Goal: Find specific page/section: Find specific page/section

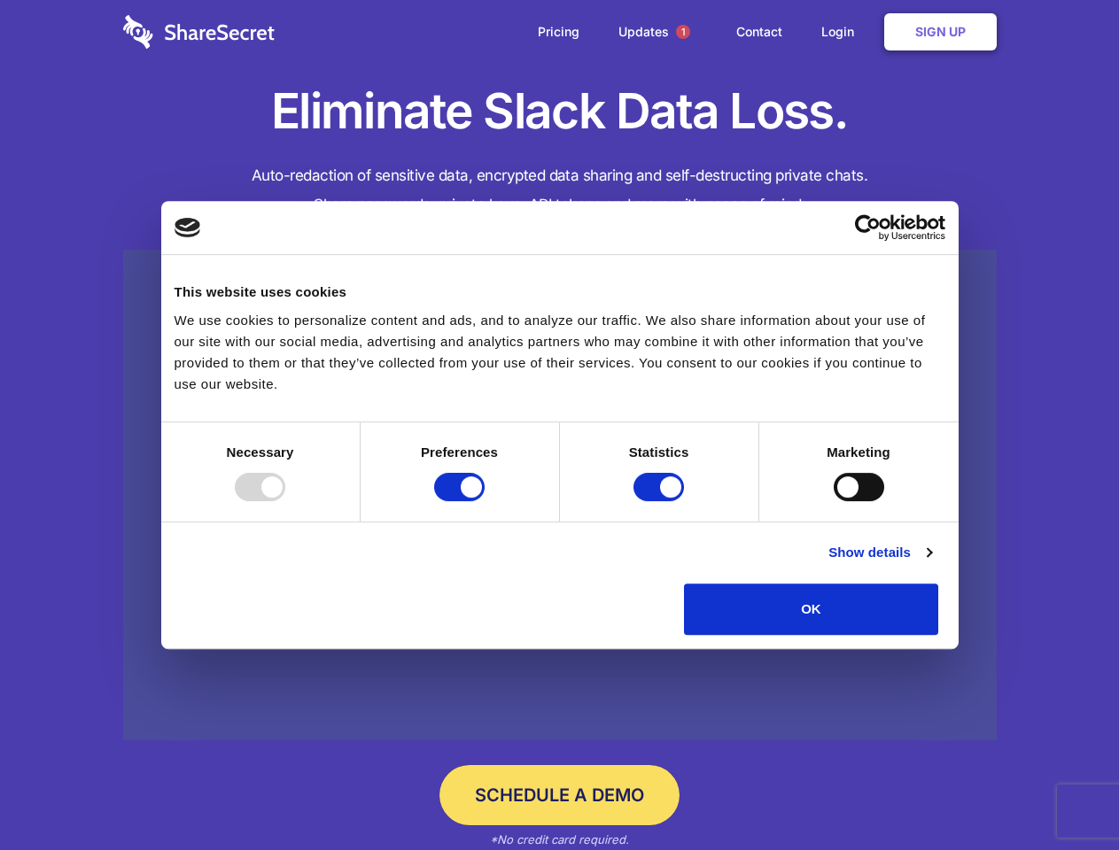
click at [285, 501] on div at bounding box center [260, 487] width 50 height 28
click at [485, 501] on input "Preferences" at bounding box center [459, 487] width 50 height 28
checkbox input "false"
click at [661, 501] on input "Statistics" at bounding box center [658, 487] width 50 height 28
checkbox input "false"
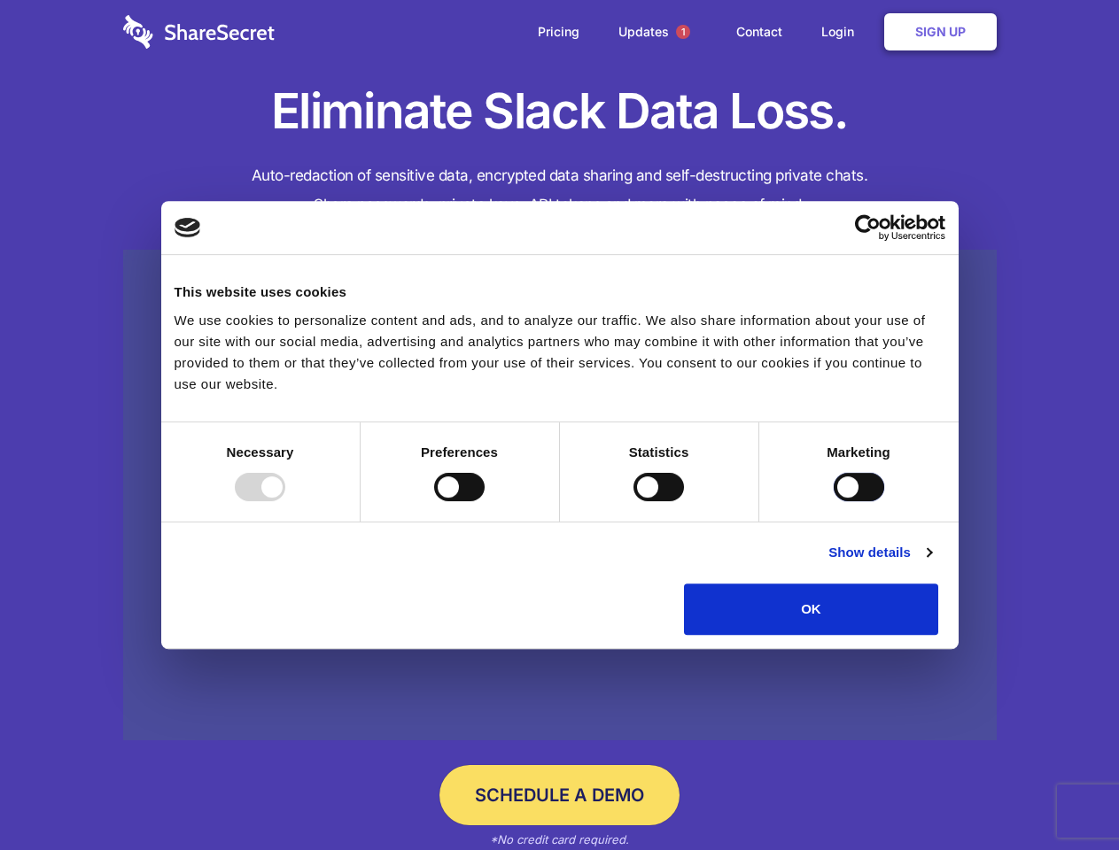
click at [834, 501] on input "Marketing" at bounding box center [859, 487] width 50 height 28
checkbox input "true"
click at [931, 563] on link "Show details" at bounding box center [879, 552] width 103 height 21
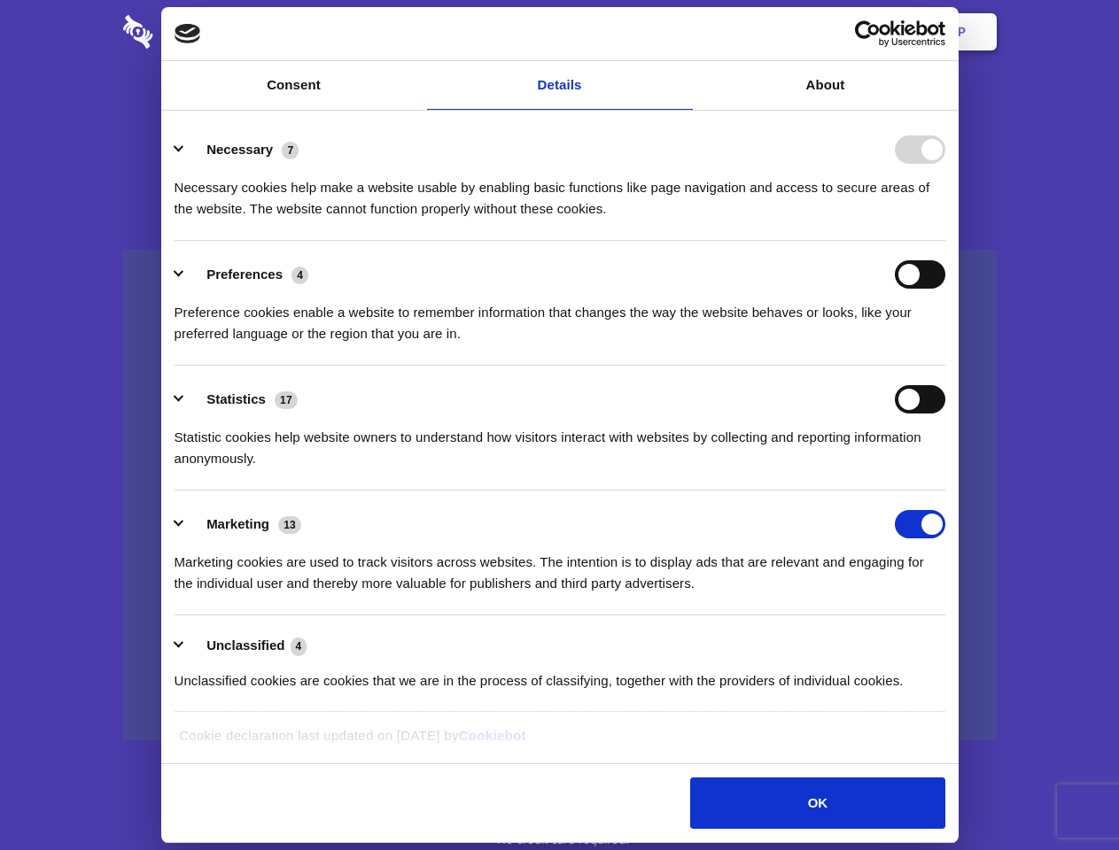
click at [945, 241] on li "Necessary 7 Necessary cookies help make a website usable by enabling basic func…" at bounding box center [560, 178] width 771 height 125
click at [682, 32] on span "1" at bounding box center [683, 32] width 14 height 14
